Goal: Communication & Community: Answer question/provide support

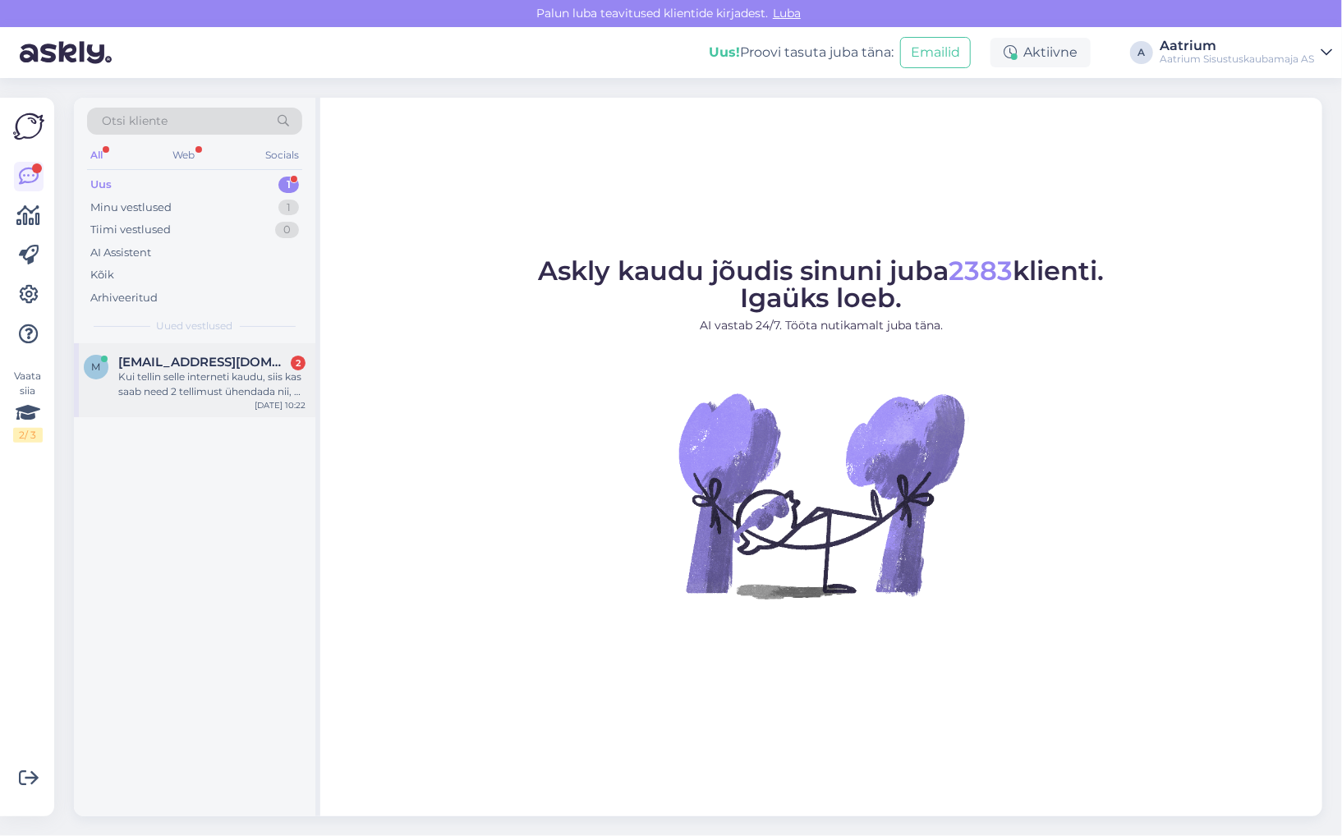
click at [212, 397] on div "Kui tellin selle interneti kaudu, siis kas saab need 2 tellimust ühendada nii, …" at bounding box center [211, 385] width 187 height 30
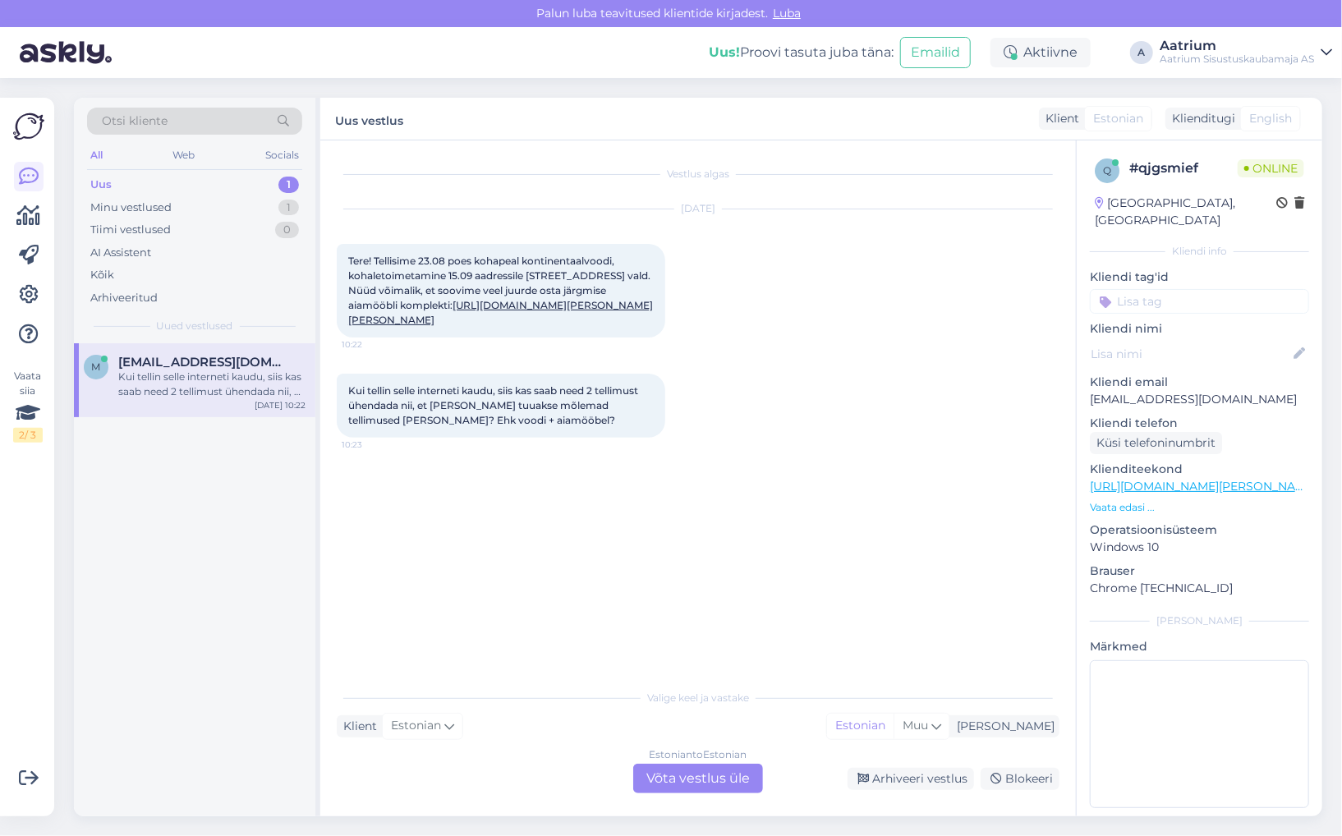
click at [688, 785] on div "Estonian to Estonian Võta vestlus üle" at bounding box center [698, 779] width 130 height 30
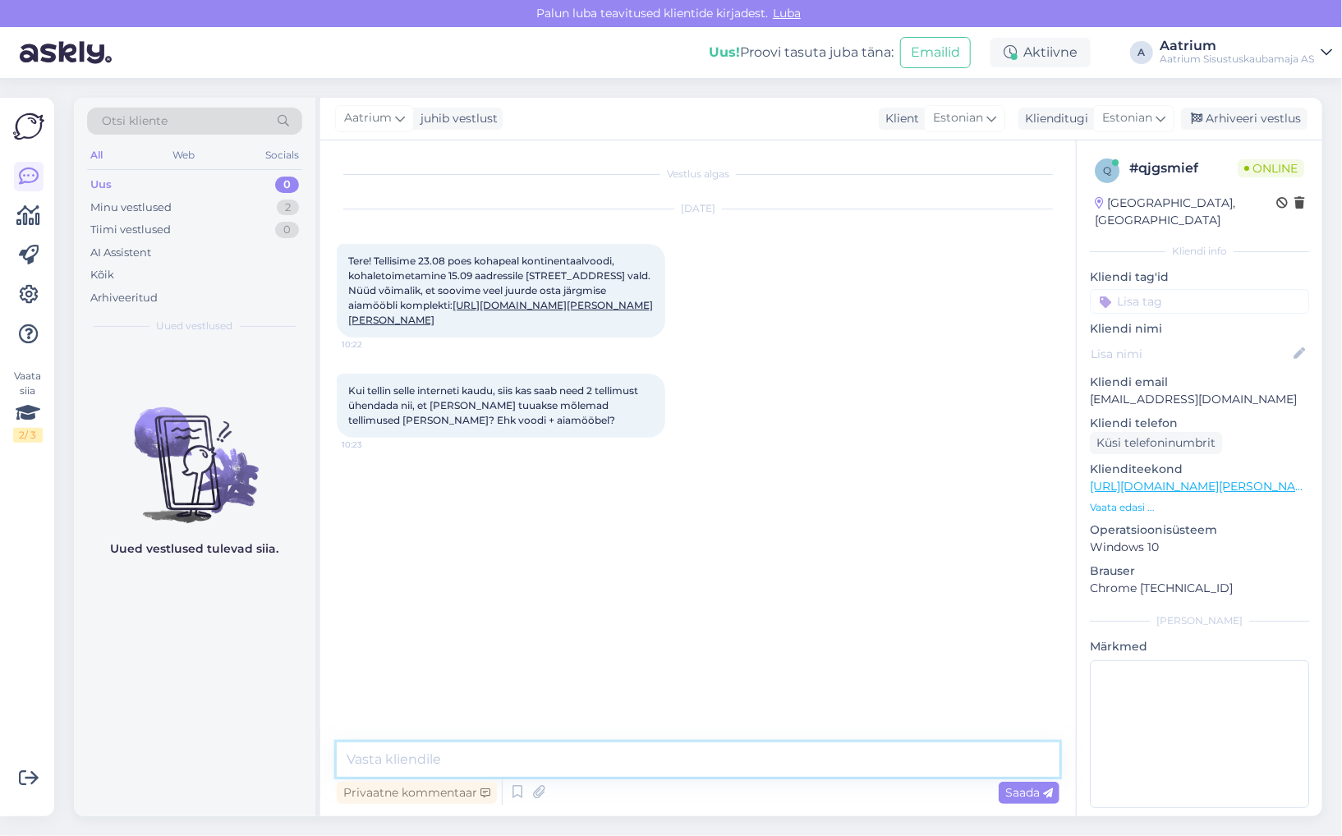
click at [611, 761] on textarea at bounding box center [698, 760] width 723 height 34
type textarea "Tere! Mis on Teie voodi tellimuse number?"
click at [1036, 793] on span "Saada" at bounding box center [1029, 792] width 48 height 15
click at [577, 756] on textarea at bounding box center [698, 760] width 723 height 34
click at [533, 764] on textarea at bounding box center [698, 760] width 723 height 34
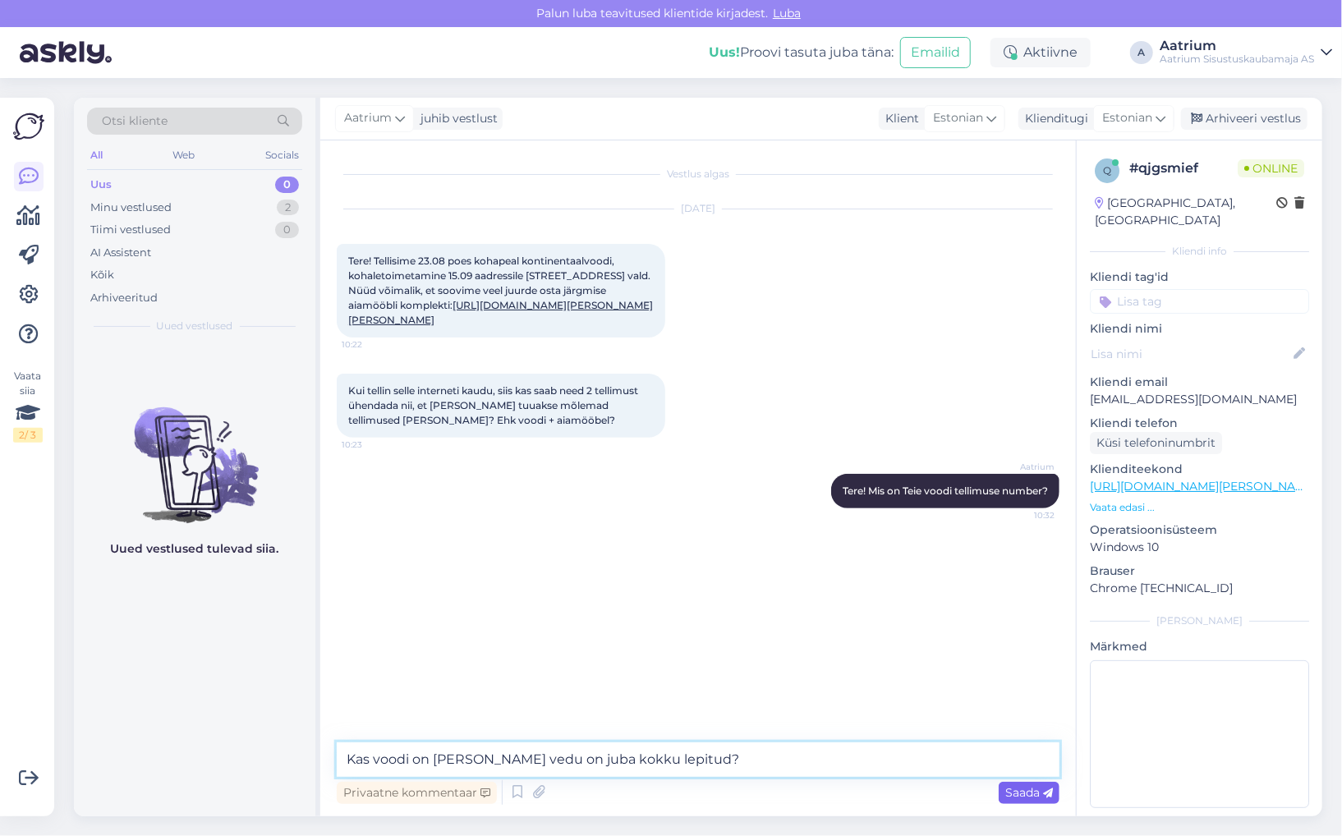
type textarea "Kas voodi on [PERSON_NAME] vedu on juba kokku lepitud?"
click at [1026, 796] on span "Saada" at bounding box center [1029, 792] width 48 height 15
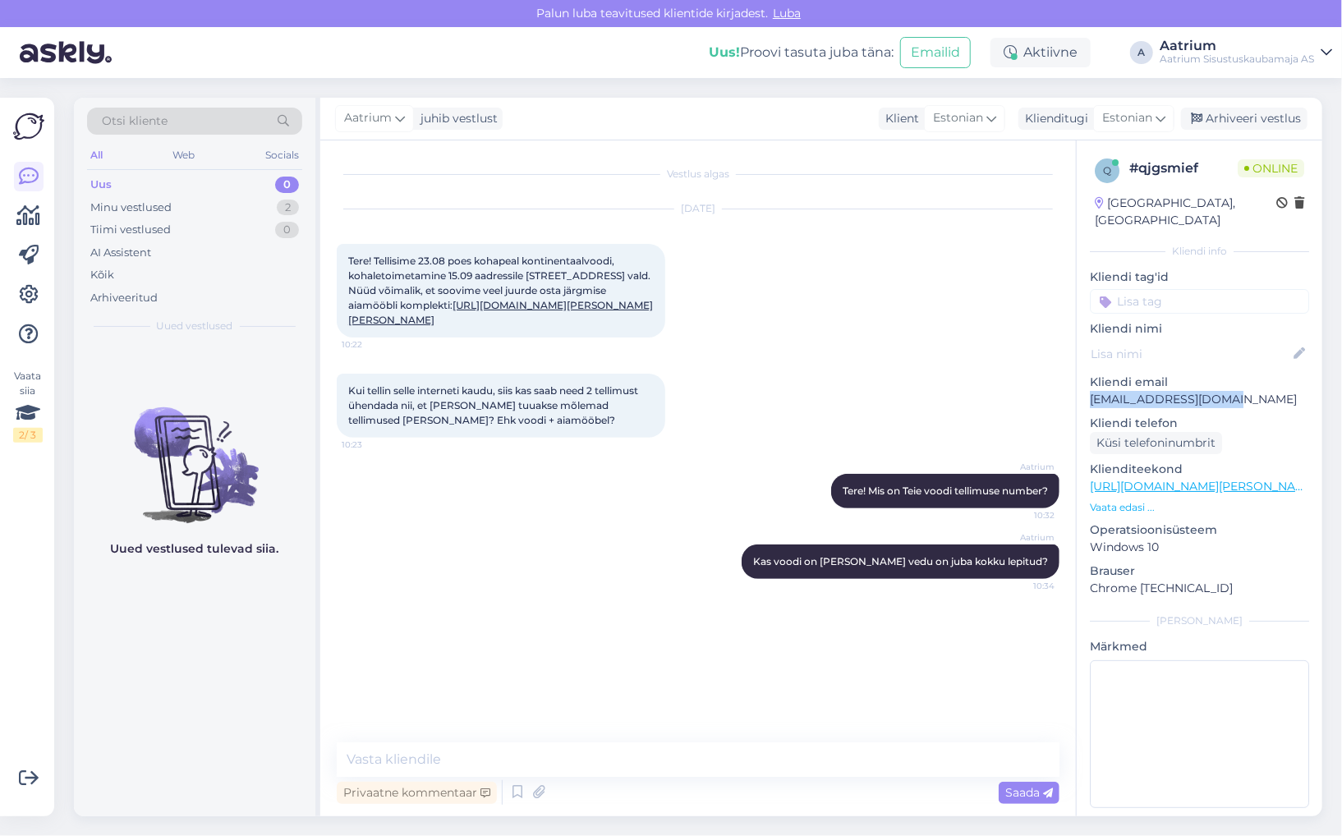
drag, startPoint x: 1231, startPoint y: 375, endPoint x: 1091, endPoint y: 381, distance: 140.6
click at [1091, 391] on p "[EMAIL_ADDRESS][DOMAIN_NAME]" at bounding box center [1199, 399] width 219 height 17
copy p "[EMAIL_ADDRESS][DOMAIN_NAME]"
click at [461, 573] on div "Aatrium Kas voodi on [PERSON_NAME] vedu on juba kokku lepitud? 10:34" at bounding box center [698, 561] width 723 height 71
click at [413, 755] on textarea at bounding box center [698, 760] width 723 height 34
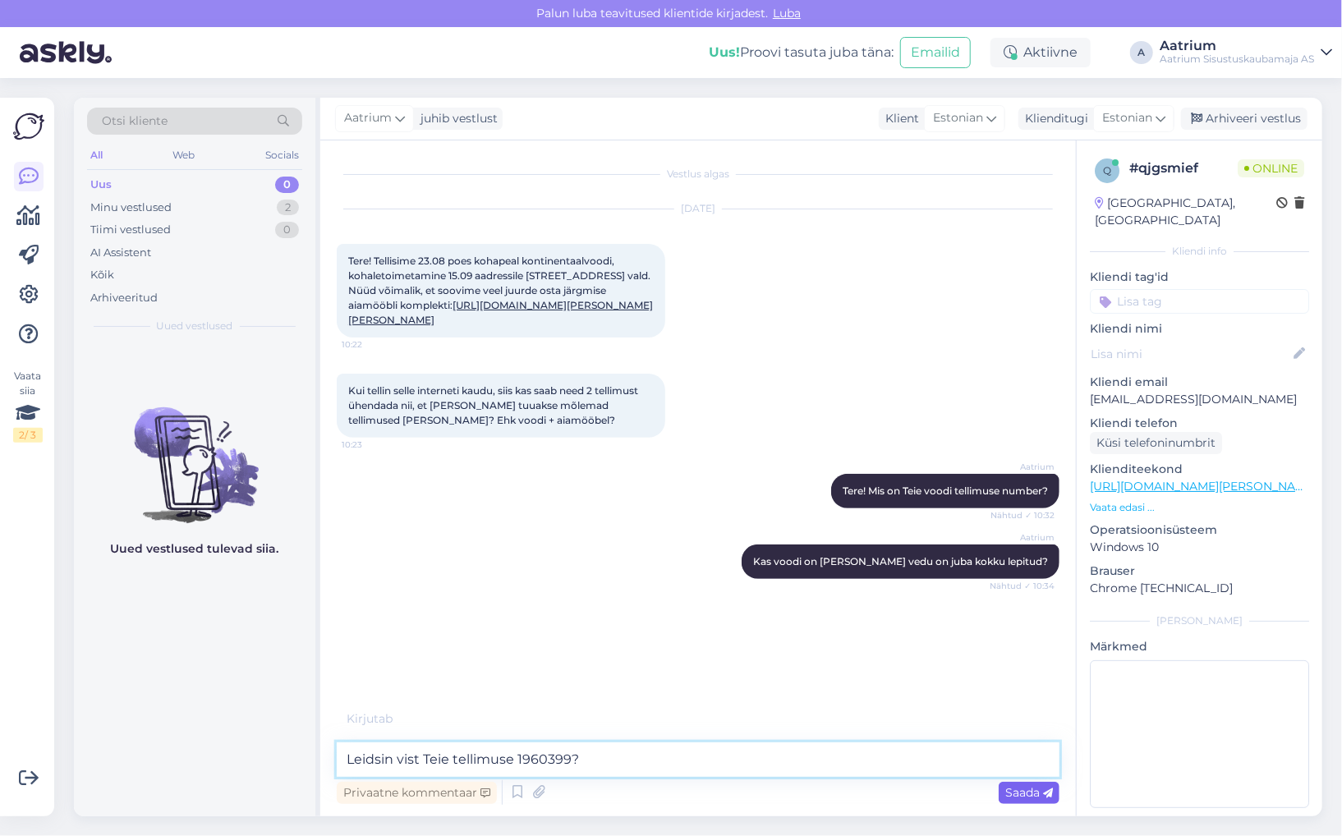
type textarea "Leidsin vist Teie tellimuse 1960399?"
click at [1034, 796] on span "Saada" at bounding box center [1029, 792] width 48 height 15
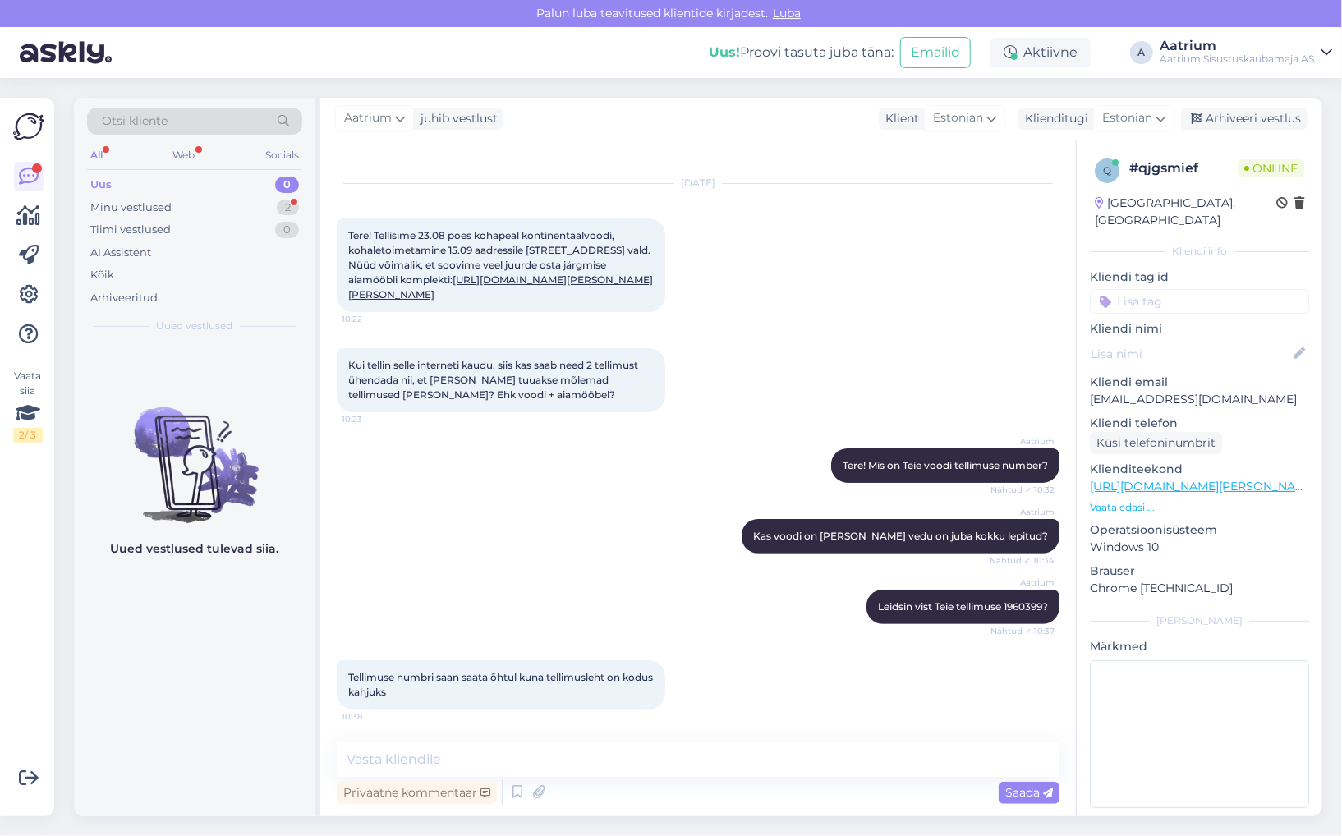
scroll to position [125, 0]
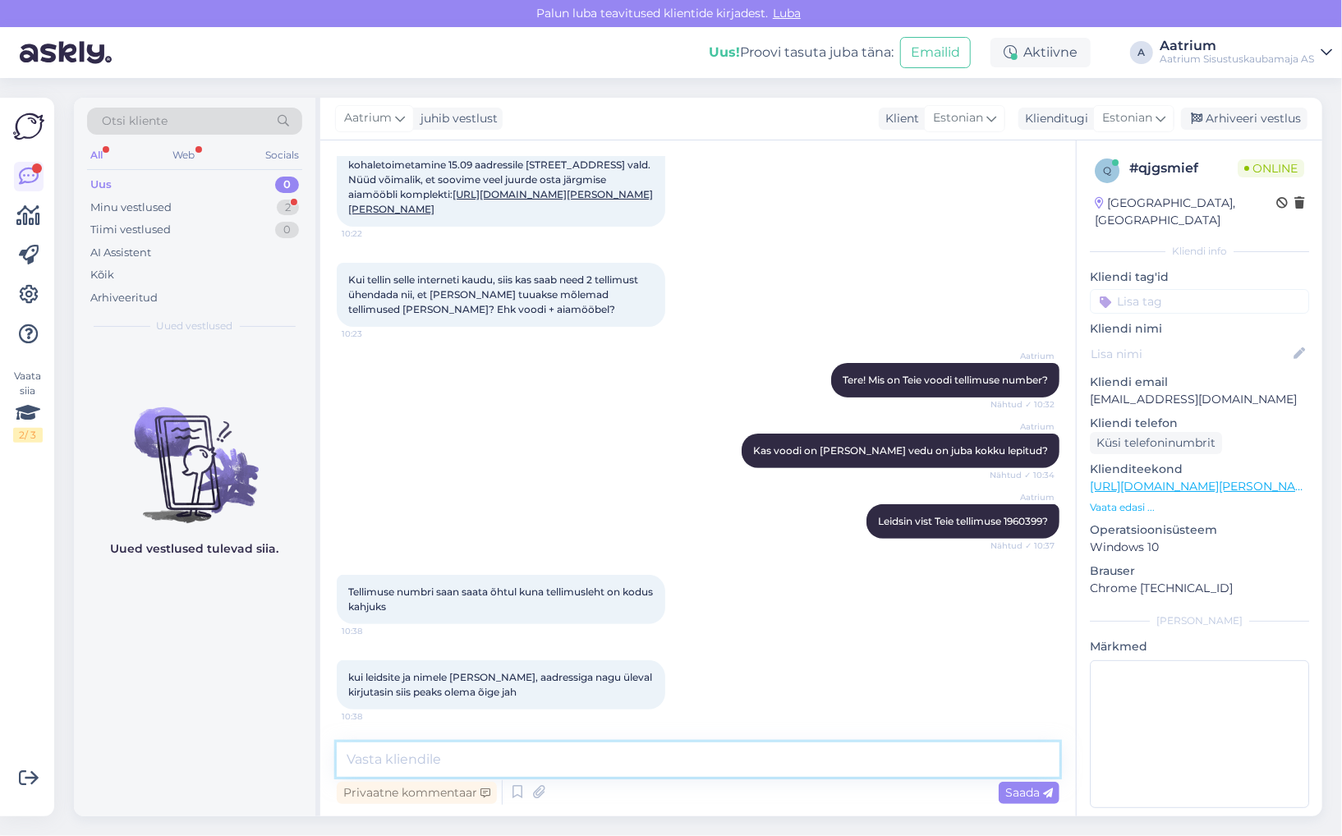
click at [519, 749] on textarea at bounding box center [698, 760] width 723 height 34
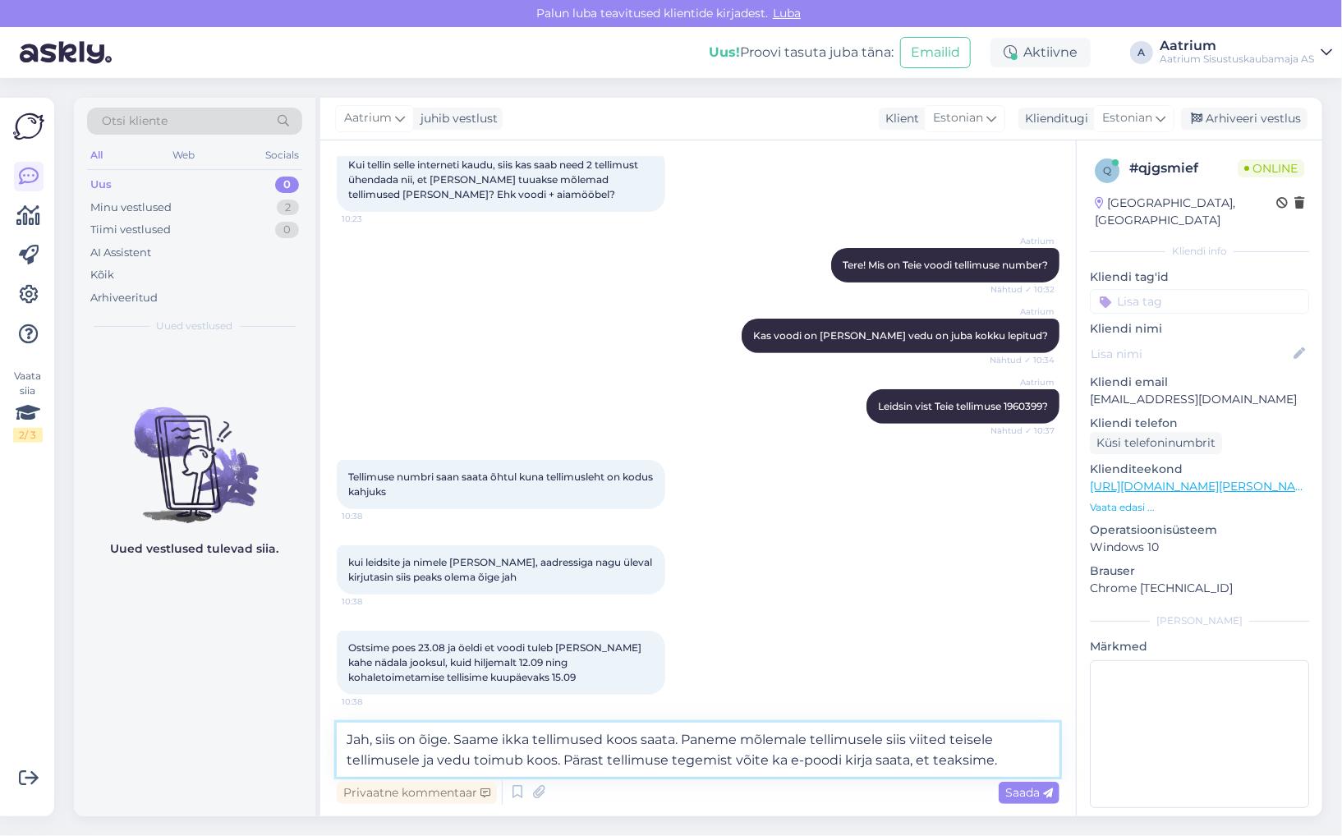
click at [951, 739] on textarea "Jah, siis on õige. Saame ikka tellimused koos saata. Paneme mõlemale tellimusel…" at bounding box center [698, 750] width 723 height 54
click at [1005, 737] on textarea "Jah, siis on õige. Saame ikka tellimused koos saata. Paneme mõlemale tellimusel…" at bounding box center [698, 750] width 723 height 54
click at [1009, 736] on textarea "Jah, siis on õige. Saame ikka tellimused koos saata. Paneme mõlemale tellimusel…" at bounding box center [698, 750] width 723 height 54
click at [417, 761] on textarea "Jah, siis on õige. Saame ikka tellimused koos saata. Paneme mõlemale tellimusel…" at bounding box center [698, 750] width 723 height 54
click at [583, 759] on textarea "Jah, siis on õige. Saame ikka tellimused koos saata. Paneme mõlemale tellimusel…" at bounding box center [698, 750] width 723 height 54
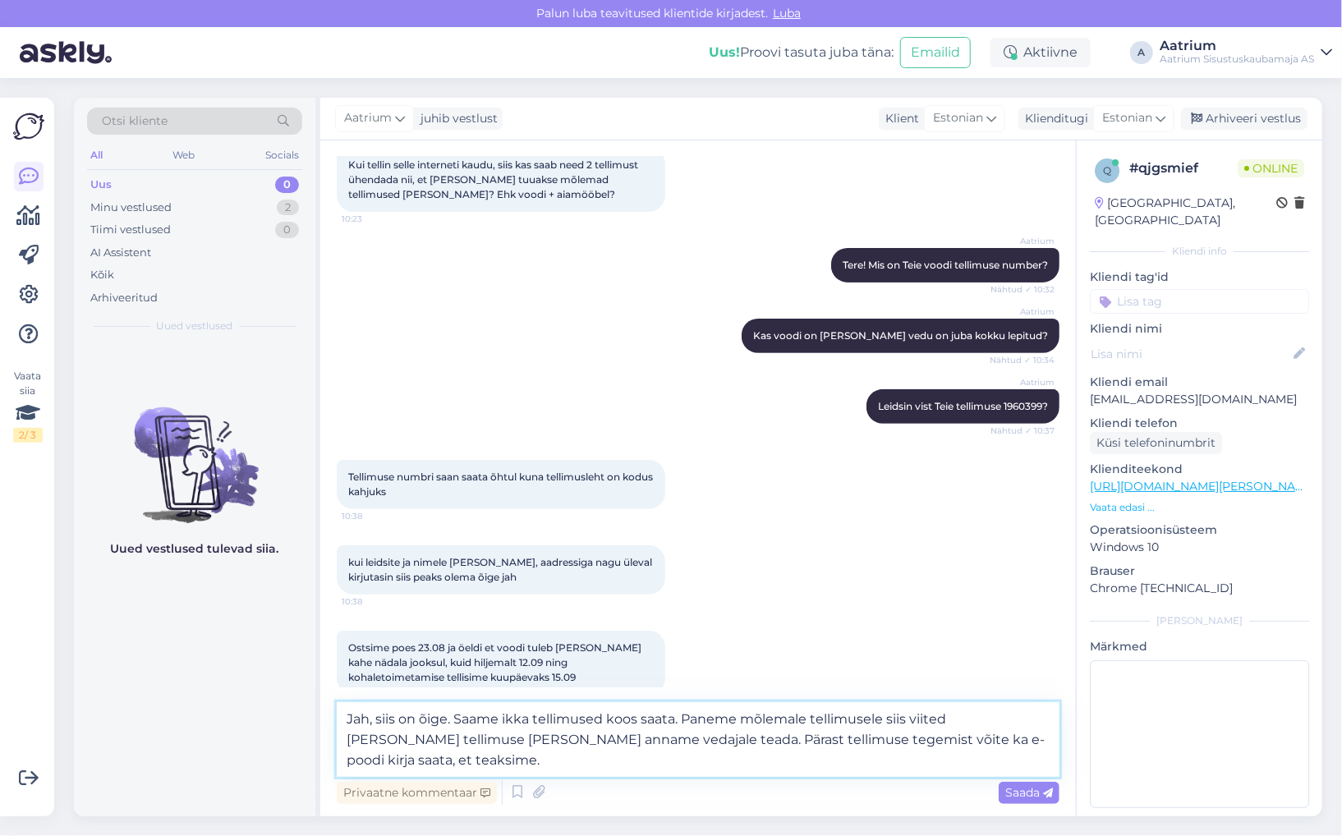
type textarea "Jah, siis on õige. Saame ikka tellimused koos saata. Paneme mõlemale tellimusel…"
click at [1015, 788] on span "Saada" at bounding box center [1029, 792] width 48 height 15
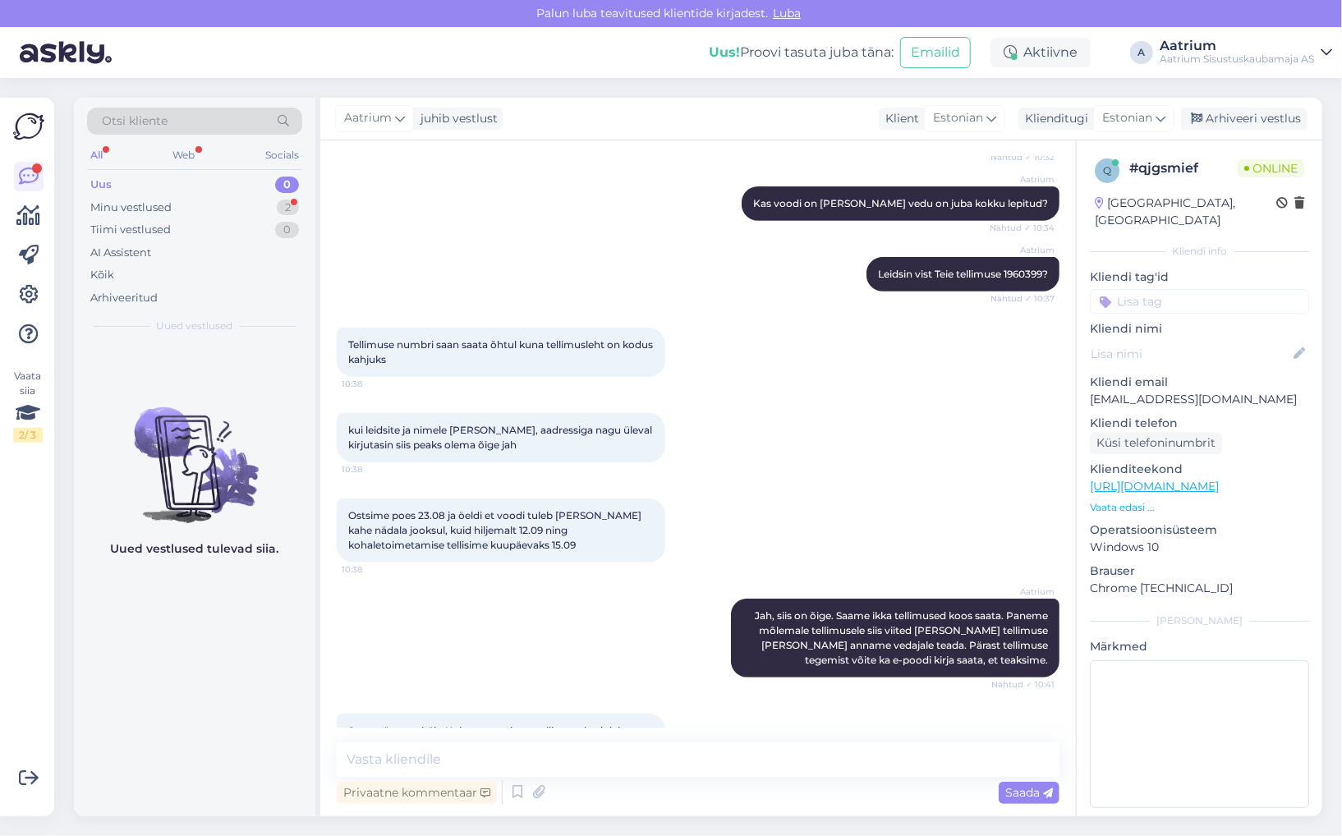
scroll to position [456, 0]
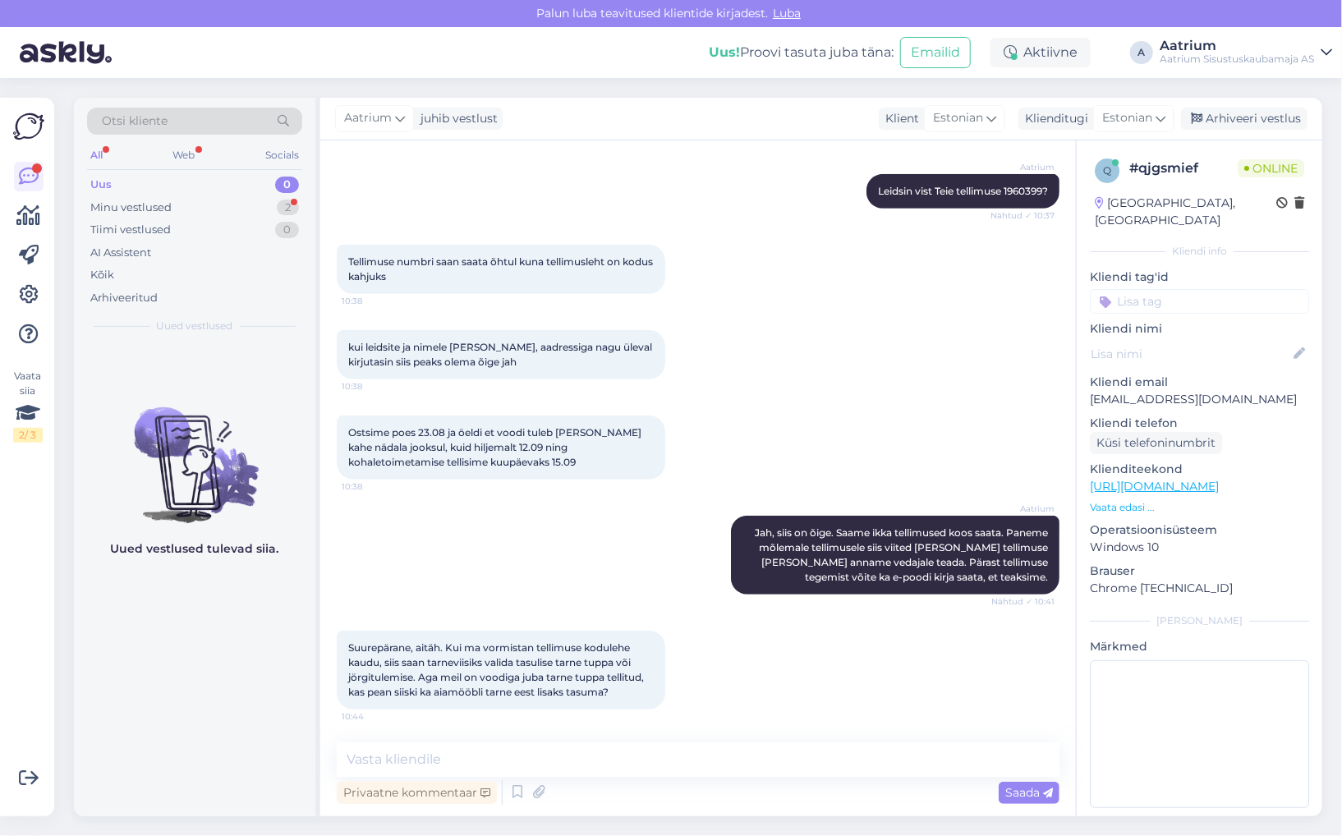
click at [222, 692] on div "Uued vestlused tulevad siia." at bounding box center [194, 579] width 241 height 473
click at [620, 755] on textarea at bounding box center [698, 760] width 723 height 34
click at [352, 760] on textarea "V" at bounding box center [698, 760] width 723 height 34
click at [443, 759] on textarea "Valige ise järgi tulemine ja lisaks maksma ei pea." at bounding box center [698, 760] width 723 height 34
click at [444, 759] on textarea "Valige ise järele tulemine ja lisaks maksma ei pea." at bounding box center [698, 760] width 723 height 34
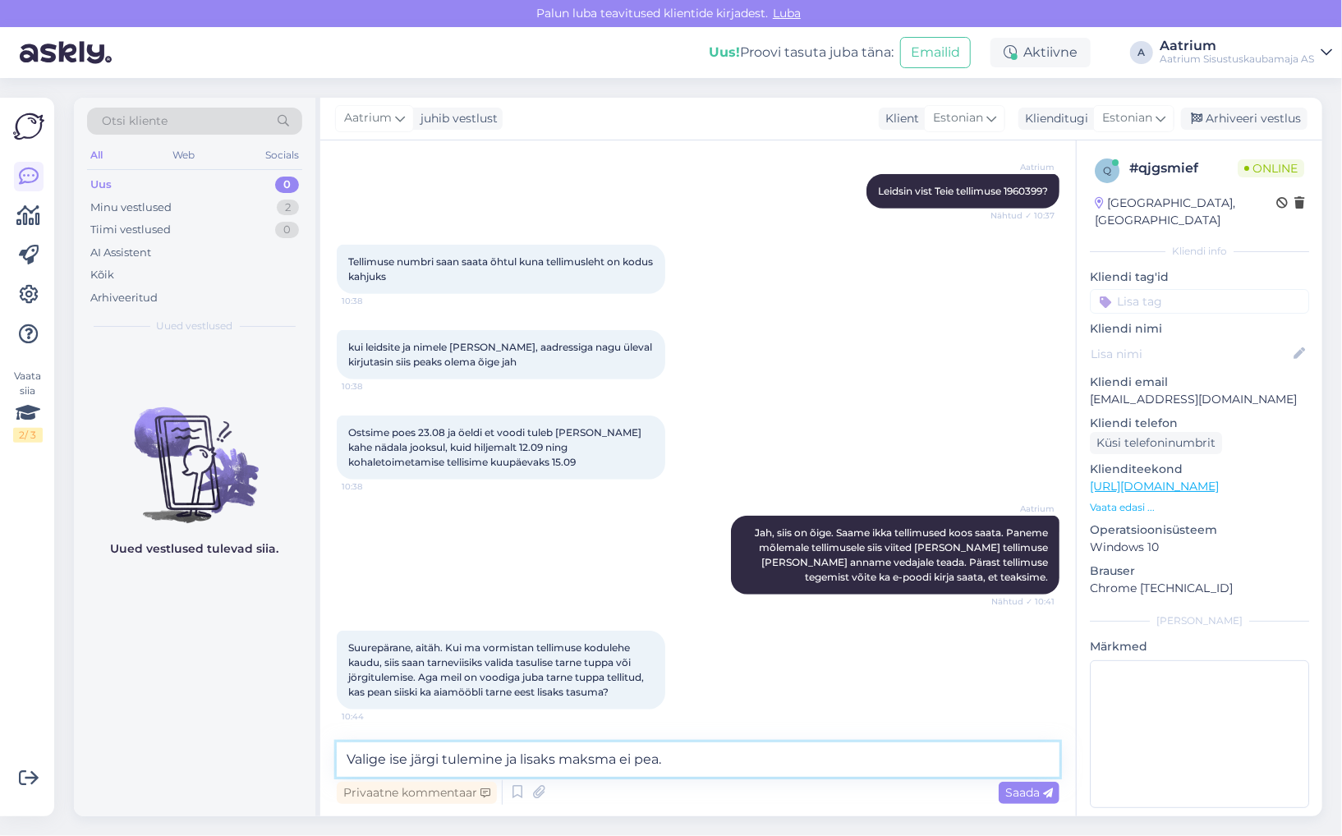
click at [749, 757] on textarea "Valige ise järgi tulemine ja lisaks maksma ei pea." at bounding box center [698, 760] width 723 height 34
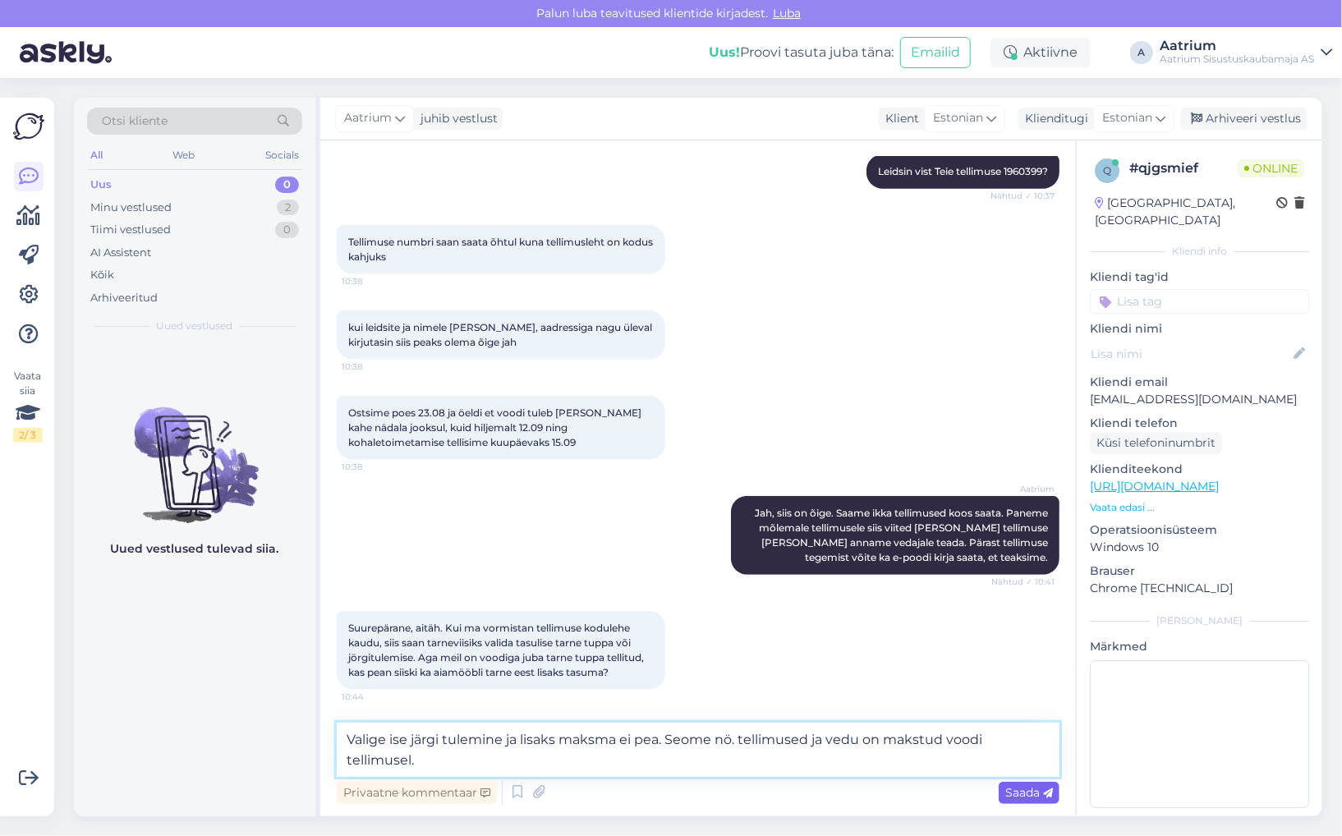
type textarea "Valige ise järgi tulemine ja lisaks maksma ei pea. Seome nö. tellimused ja vedu…"
click at [1032, 796] on span "Saada" at bounding box center [1029, 792] width 48 height 15
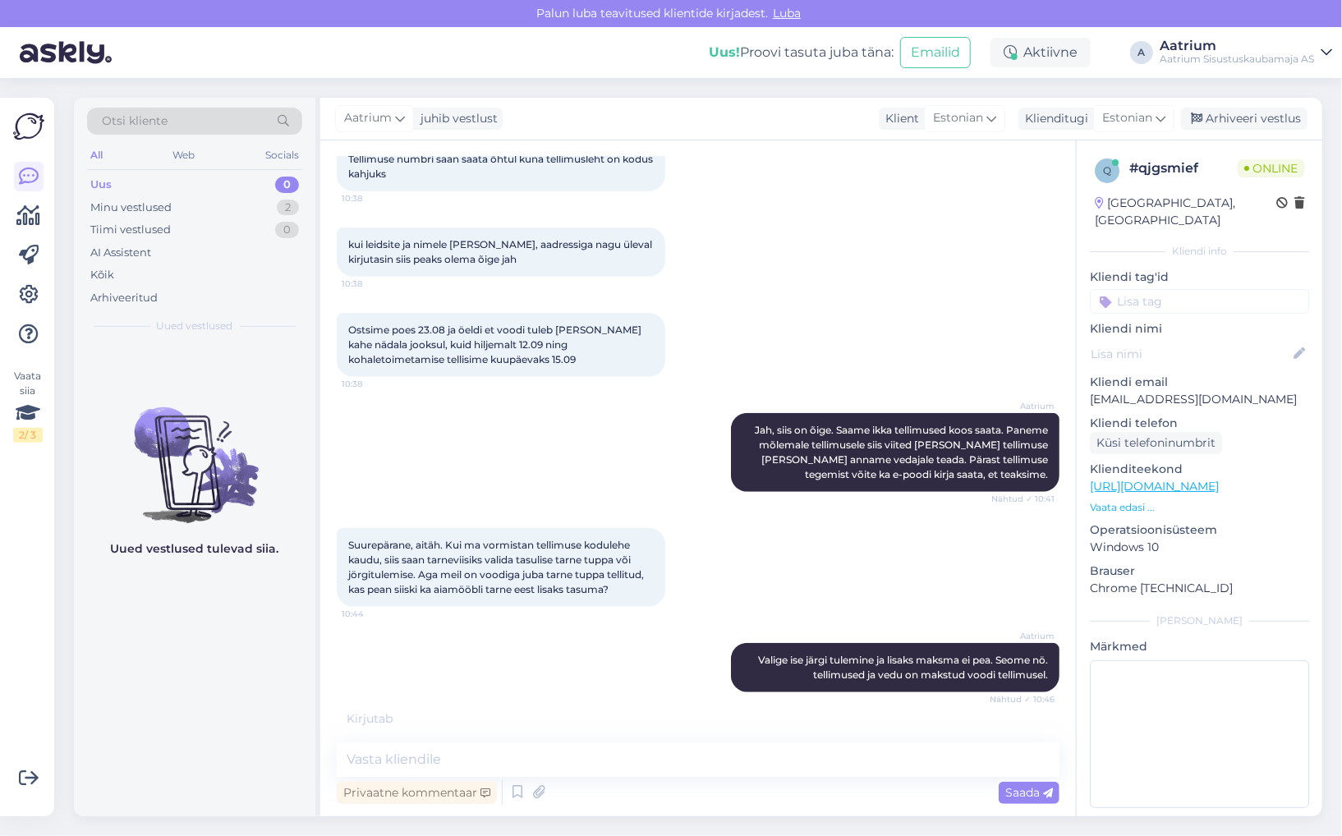
scroll to position [611, 0]
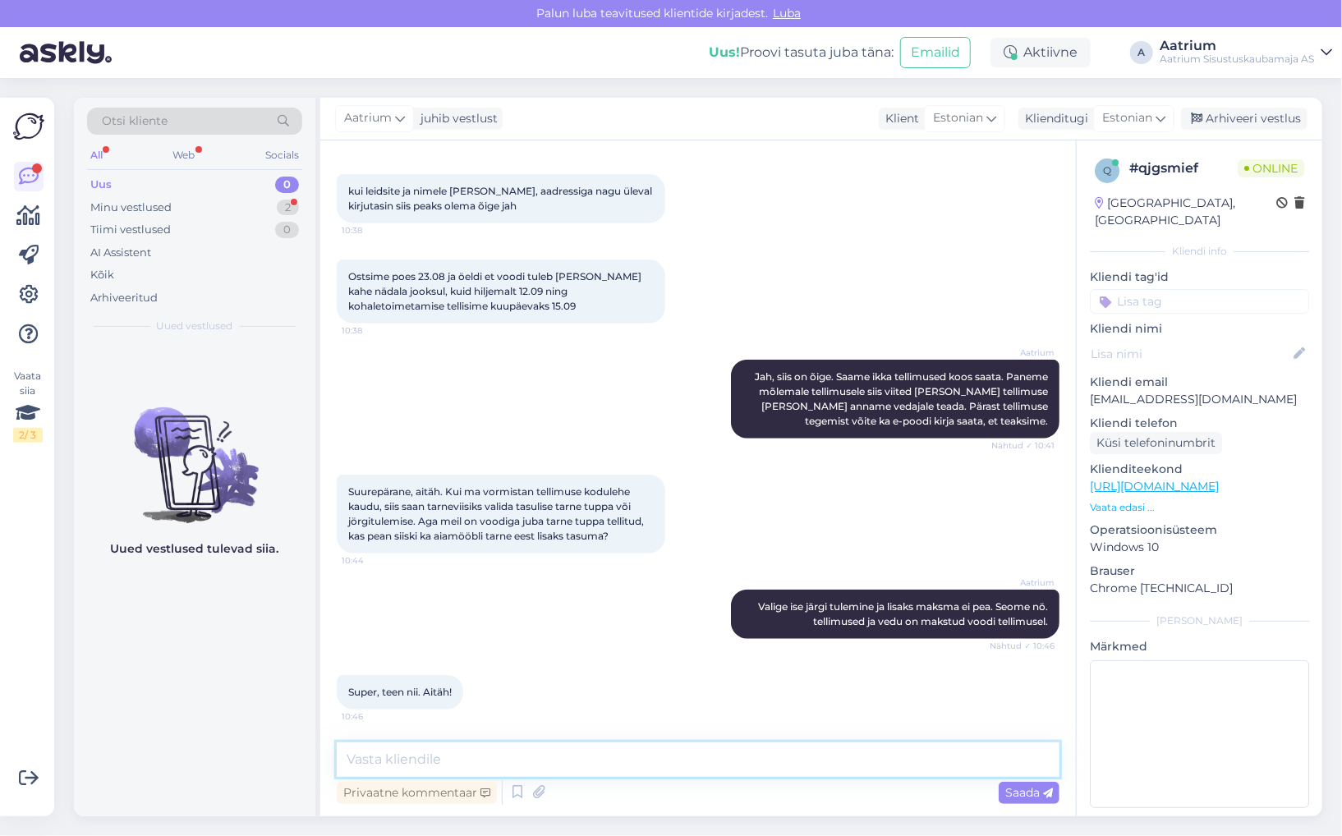
click at [503, 759] on textarea at bounding box center [698, 760] width 723 height 34
type textarea "Palun!"
click at [1018, 798] on span "Saada" at bounding box center [1029, 792] width 48 height 15
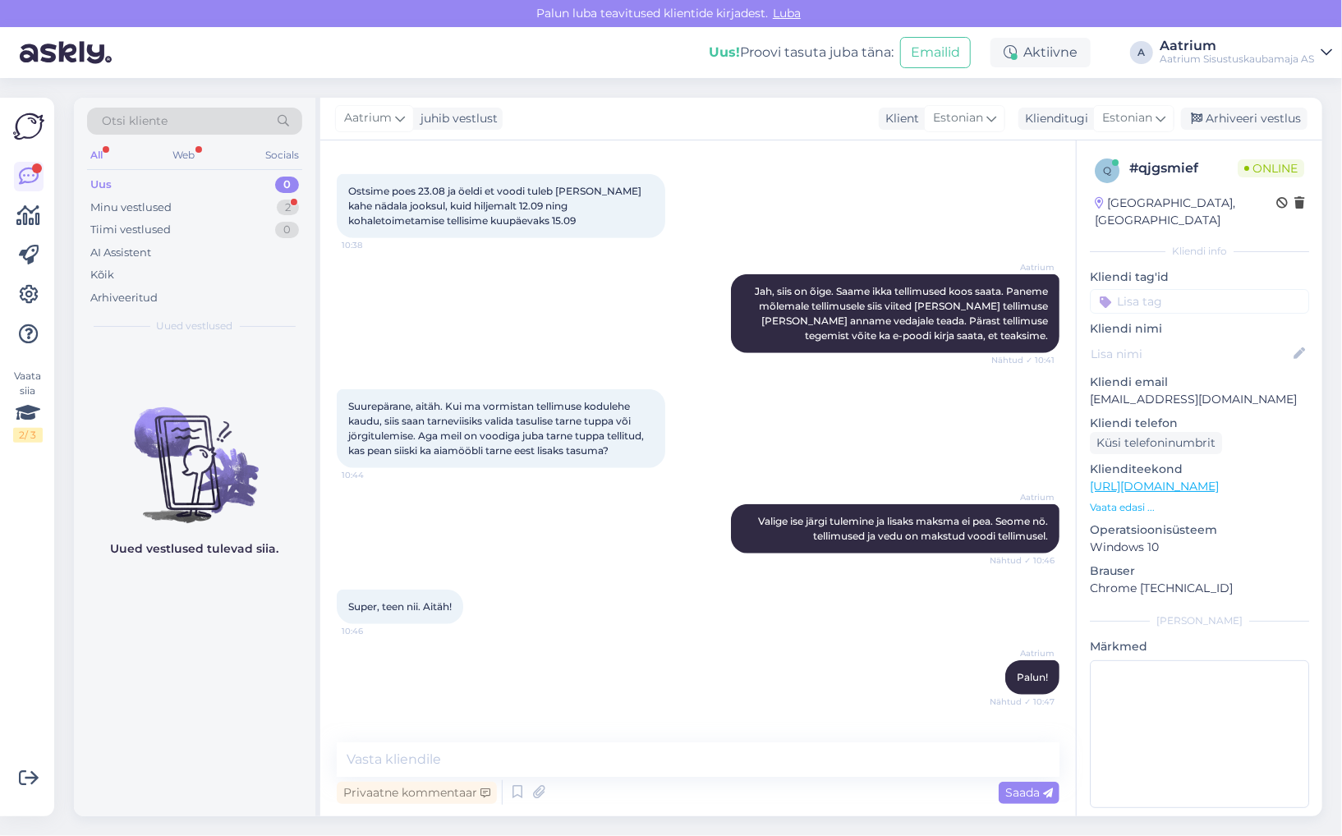
scroll to position [782, 0]
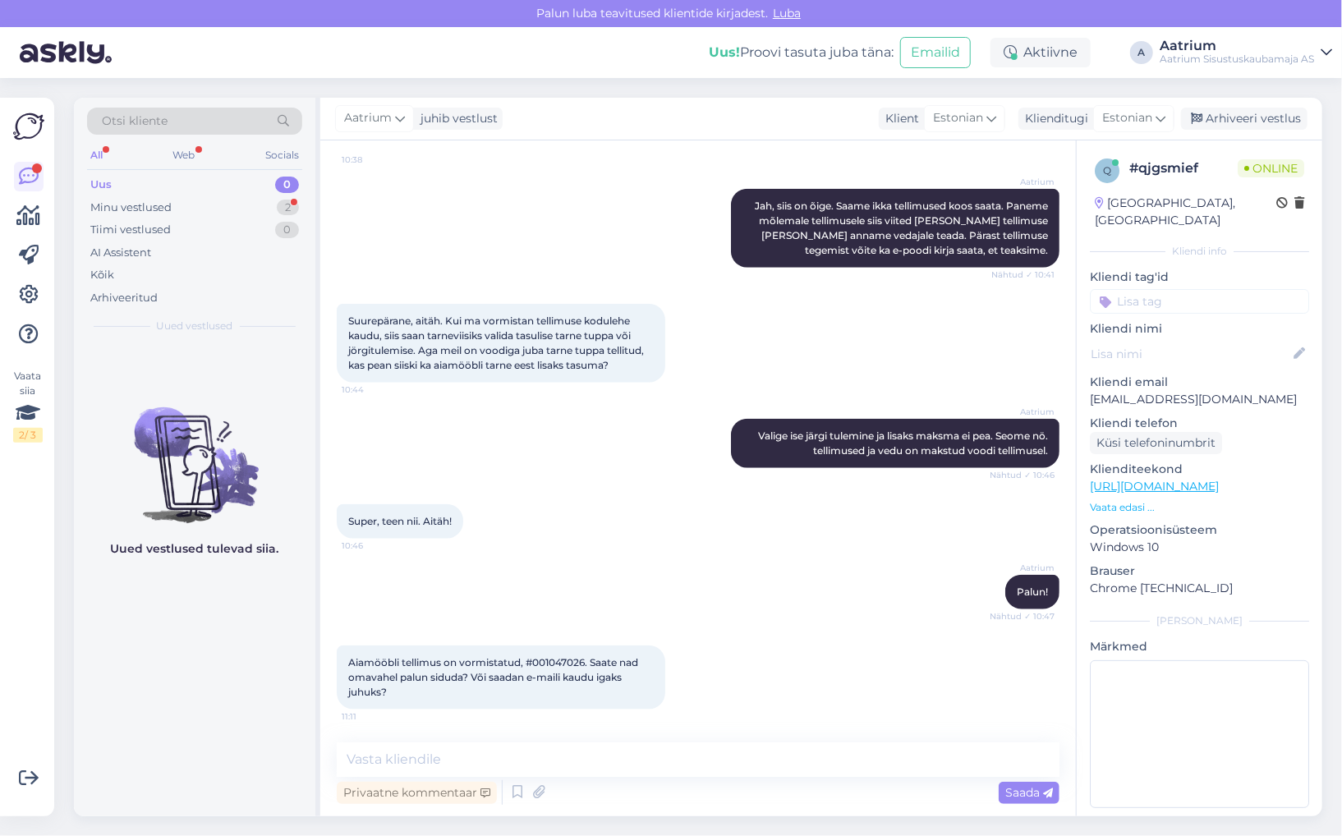
click at [364, 591] on div "Aatrium Palun! Nähtud ✓ 10:47" at bounding box center [698, 592] width 723 height 71
click at [473, 757] on textarea at bounding box center [698, 760] width 723 height 34
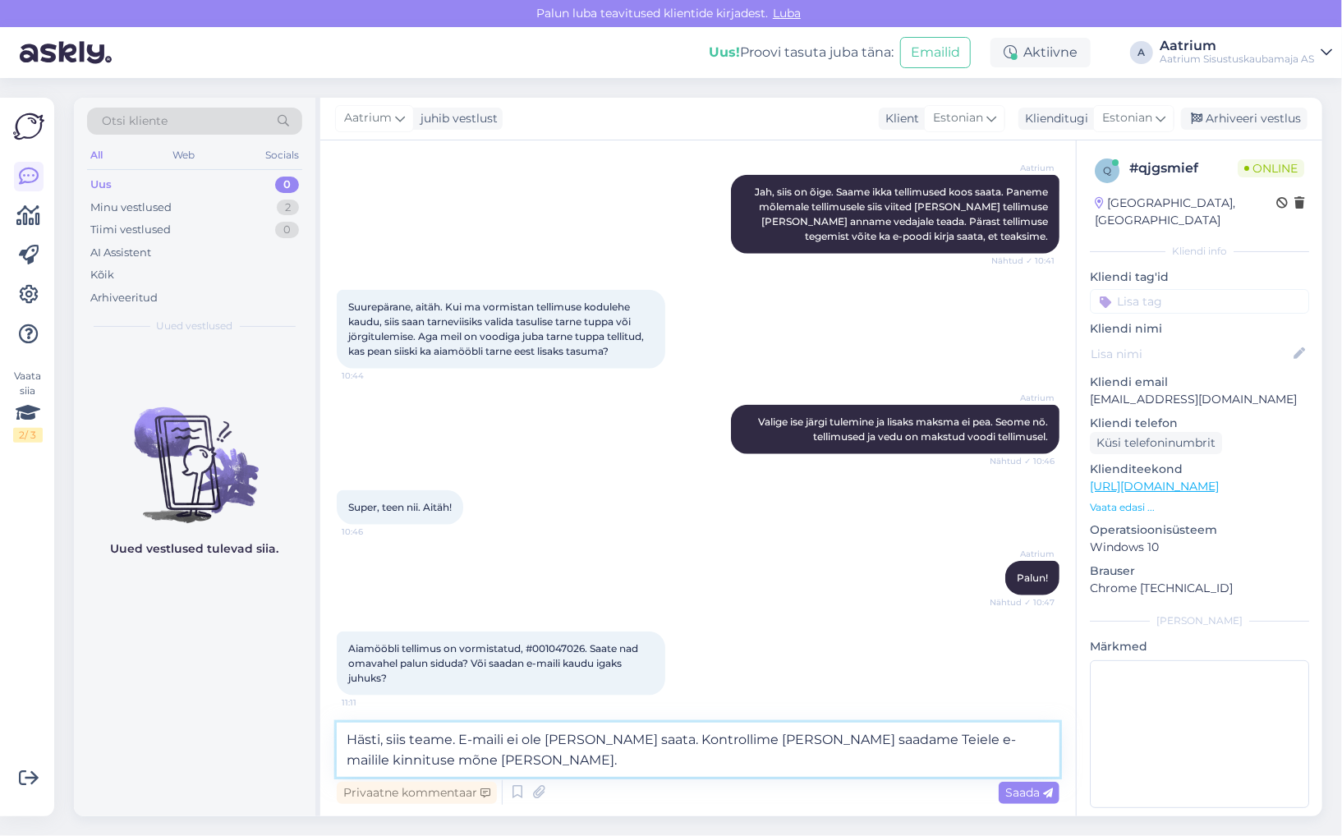
click at [866, 739] on textarea "Hästi, siis teame. E-maili ei ole [PERSON_NAME] saata. Kontrollime [PERSON_NAME…" at bounding box center [698, 750] width 723 height 54
click at [739, 739] on textarea "Hästi, siis teame. E-maili ei ole [PERSON_NAME] saata. Kontrollime [PERSON_NAME…" at bounding box center [698, 750] width 723 height 54
click at [530, 765] on textarea "Hästi, siis teame. E-maili ei ole [PERSON_NAME] saata. Kontrollime tellimus [PE…" at bounding box center [698, 750] width 723 height 54
click at [926, 736] on textarea "Hästi, siis teame. E-maili ei ole [PERSON_NAME] saata. Kontrollime tellimus [PE…" at bounding box center [698, 750] width 723 height 54
type textarea "Hästi, siis teame. E-maili ei ole [PERSON_NAME] saata. Kontrollime tellimus [PE…"
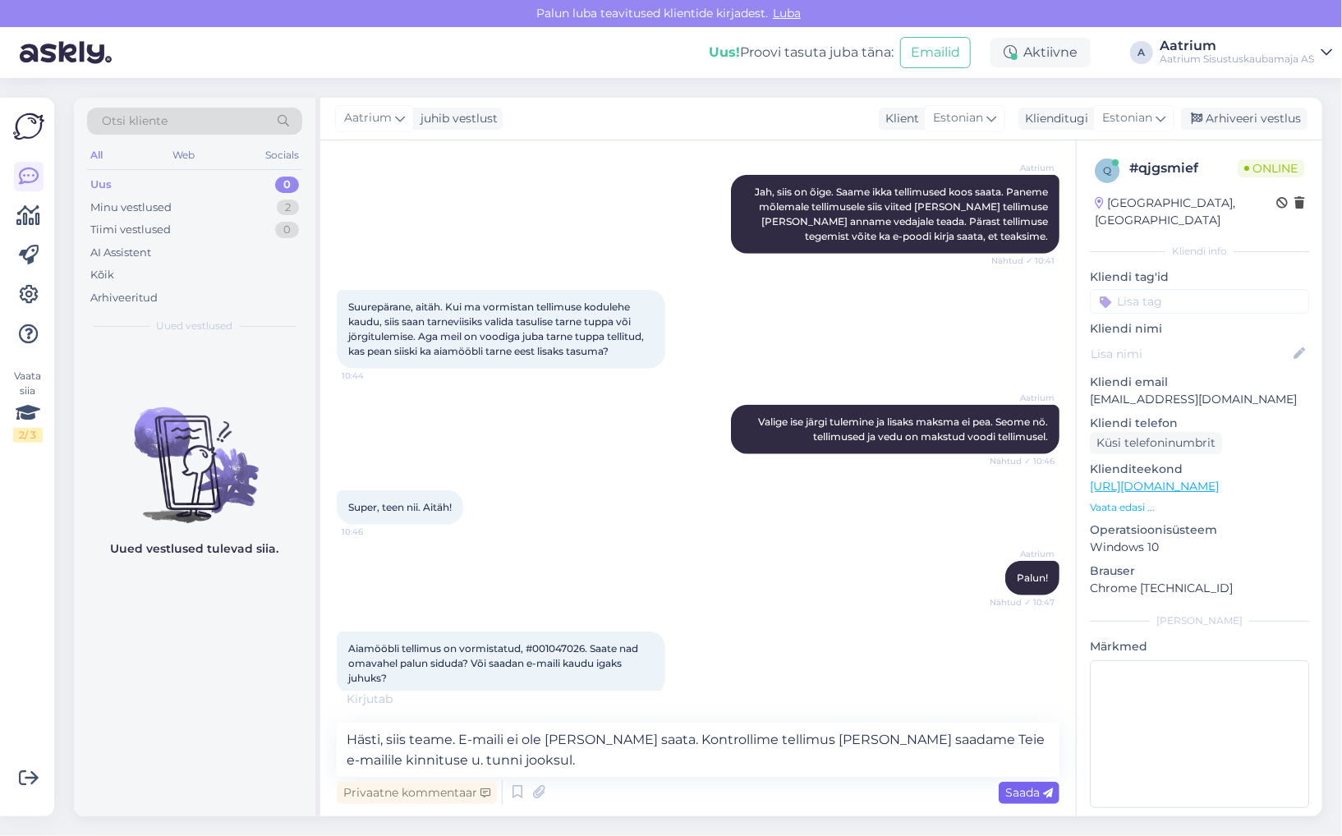
click at [1032, 794] on span "Saada" at bounding box center [1029, 792] width 48 height 15
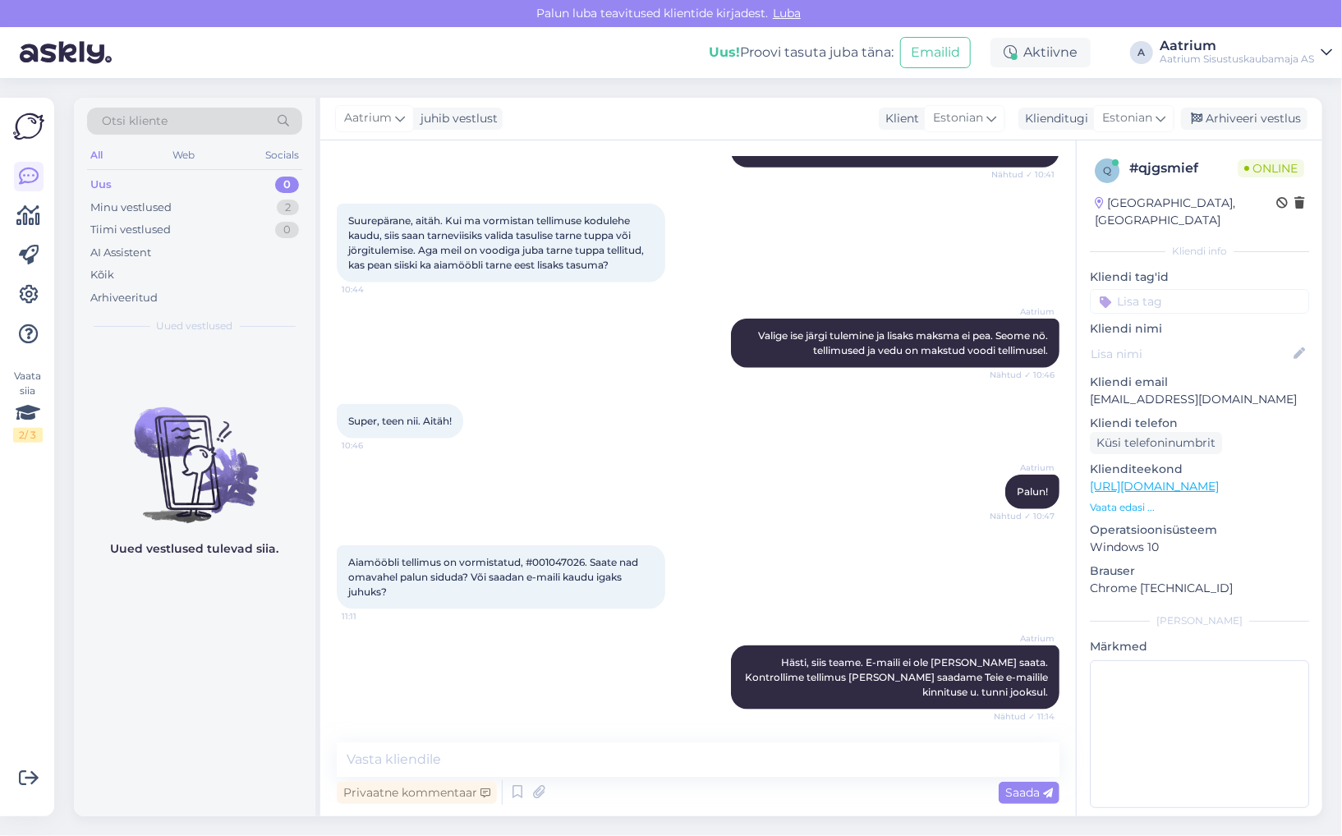
scroll to position [968, 0]
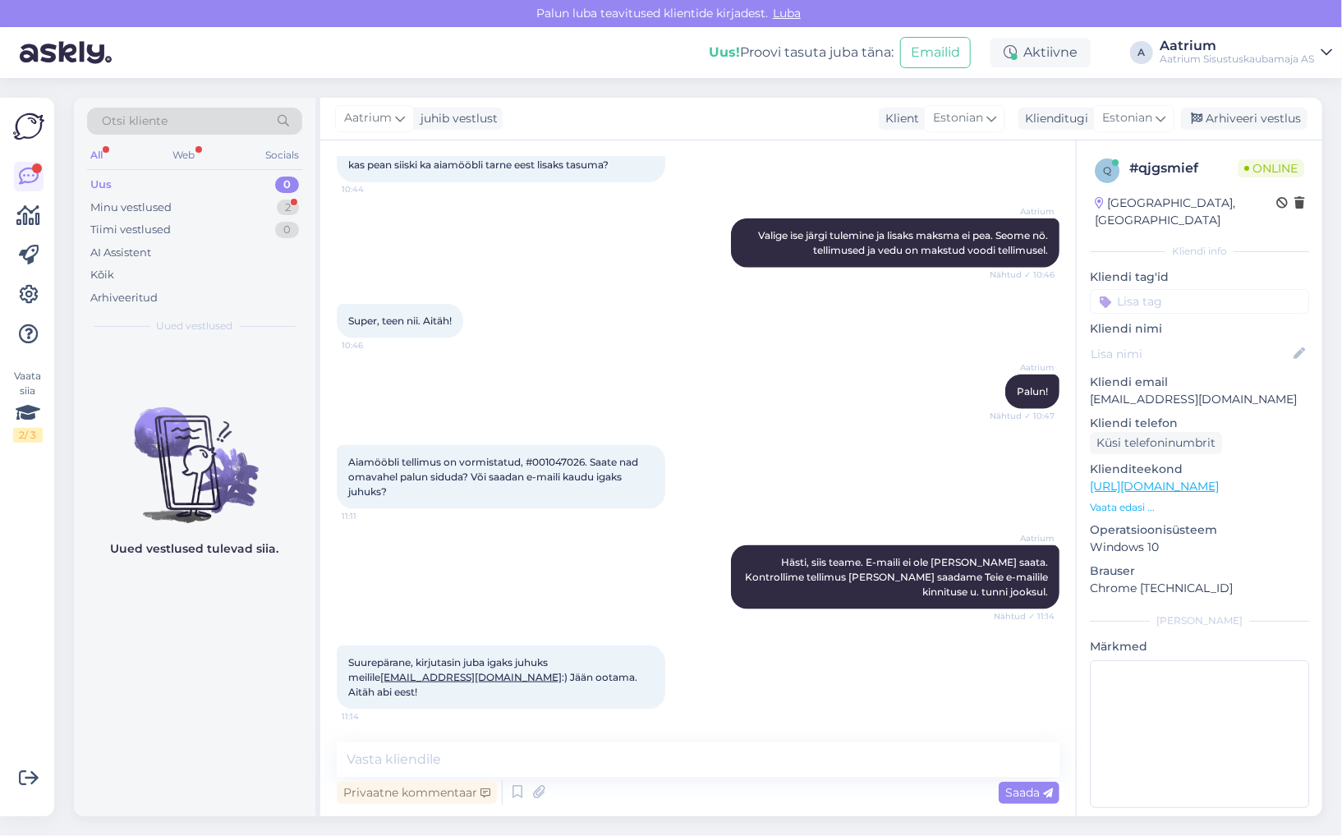
click at [342, 582] on div "Aatrium Hästi, siis teame. E-maili ei ole [PERSON_NAME] saata. Kontrollime tell…" at bounding box center [698, 577] width 723 height 100
click at [542, 754] on textarea at bounding box center [698, 760] width 723 height 34
type textarea "Aitäh! Kena päeva!"
click at [1025, 792] on span "Saada" at bounding box center [1029, 792] width 48 height 15
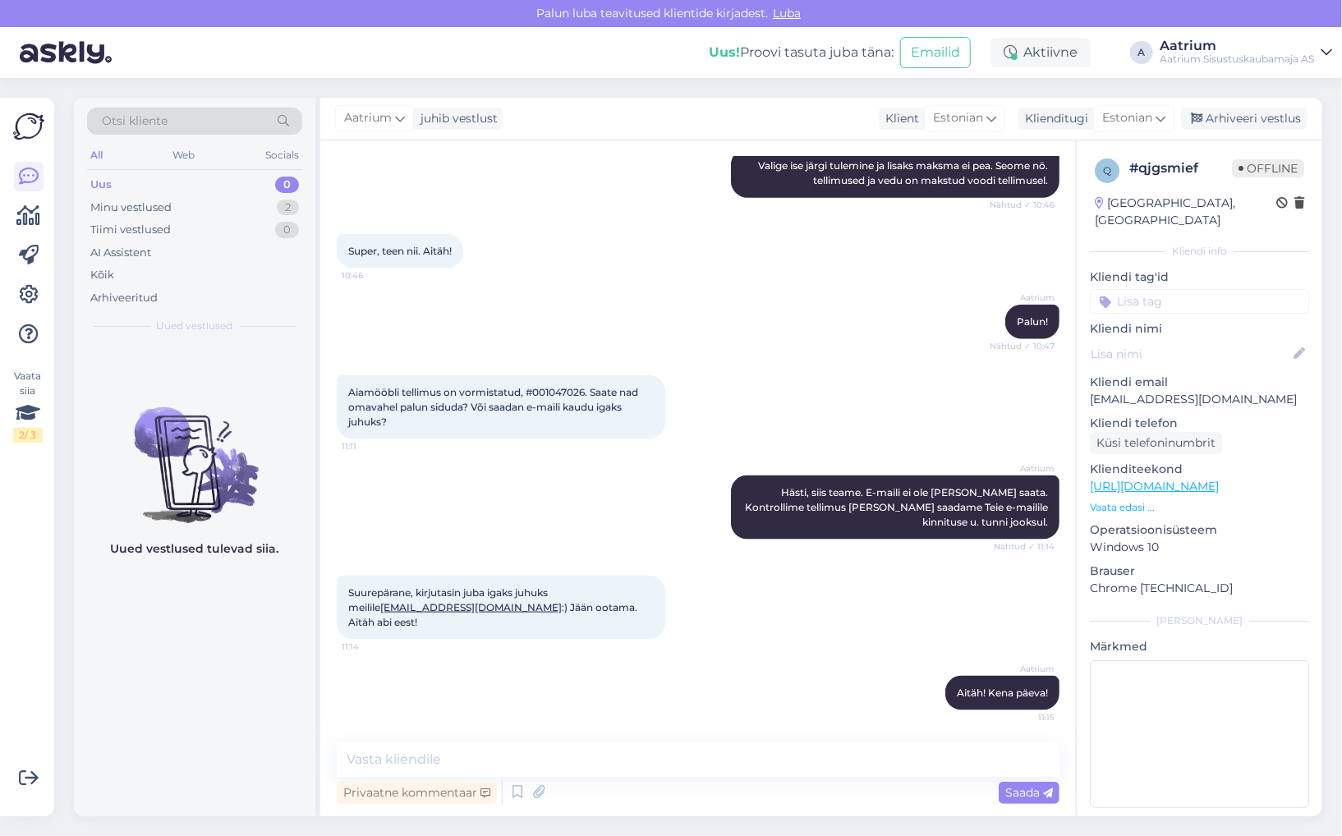
click at [383, 521] on div "Aatrium Hästi, siis teame. E-maili ei ole [PERSON_NAME] saata. Kontrollime tell…" at bounding box center [698, 507] width 723 height 100
click at [1244, 117] on div "Arhiveeri vestlus" at bounding box center [1244, 119] width 126 height 22
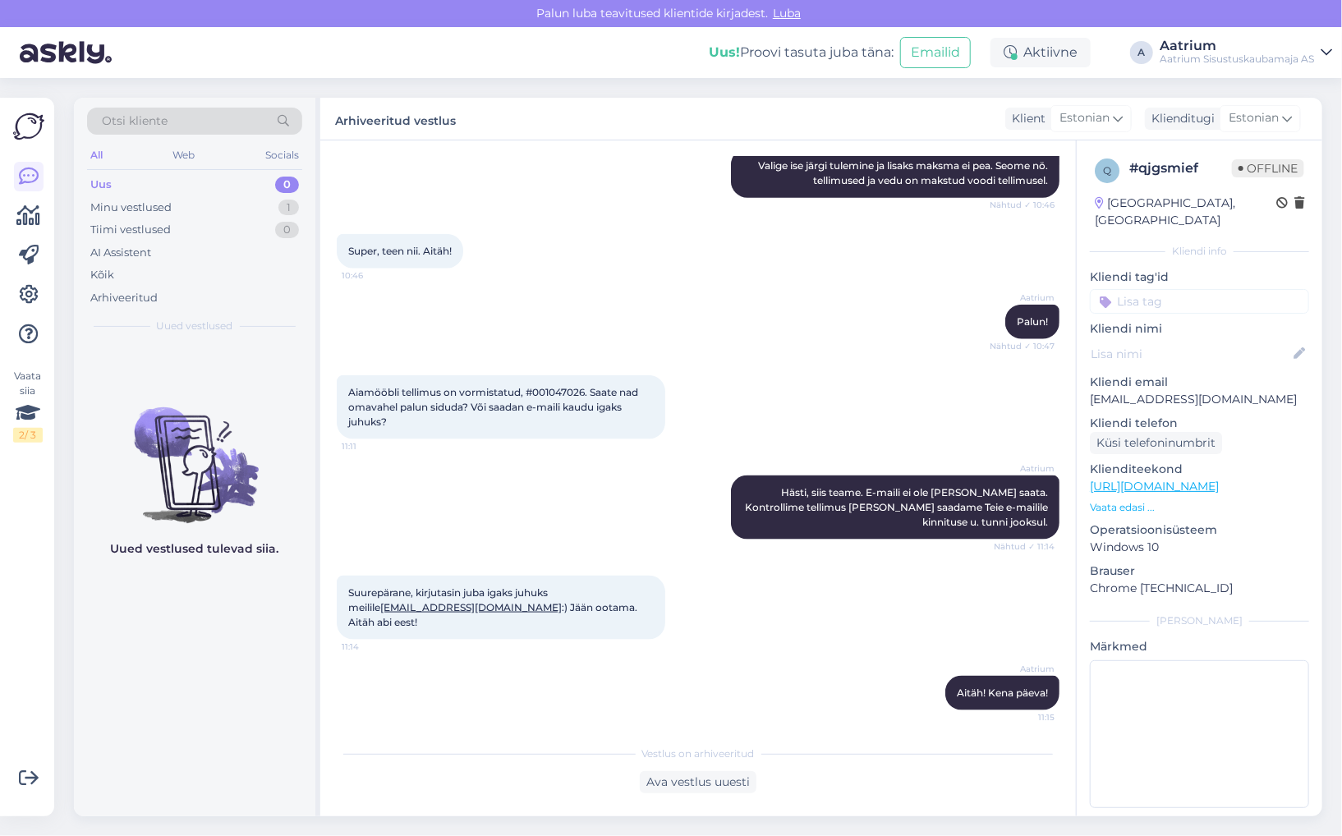
click at [404, 558] on div "Aatrium Hästi, siis teame. E-maili ei ole [PERSON_NAME] saata. Kontrollime tell…" at bounding box center [698, 507] width 723 height 100
